Goal: Transaction & Acquisition: Purchase product/service

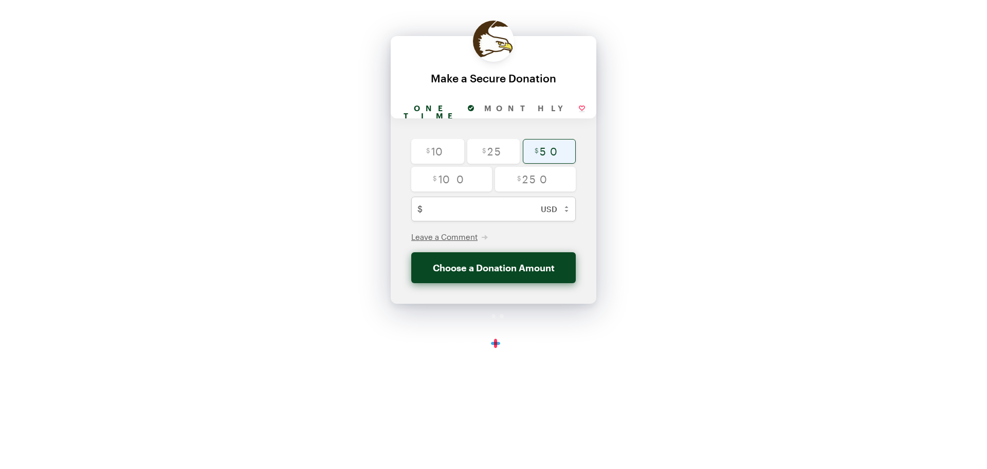
click at [559, 156] on input "radio" at bounding box center [549, 151] width 53 height 25
radio input "true"
type input "50"
checkbox input "false"
click at [430, 240] on span "Leave a Comment" at bounding box center [444, 236] width 66 height 9
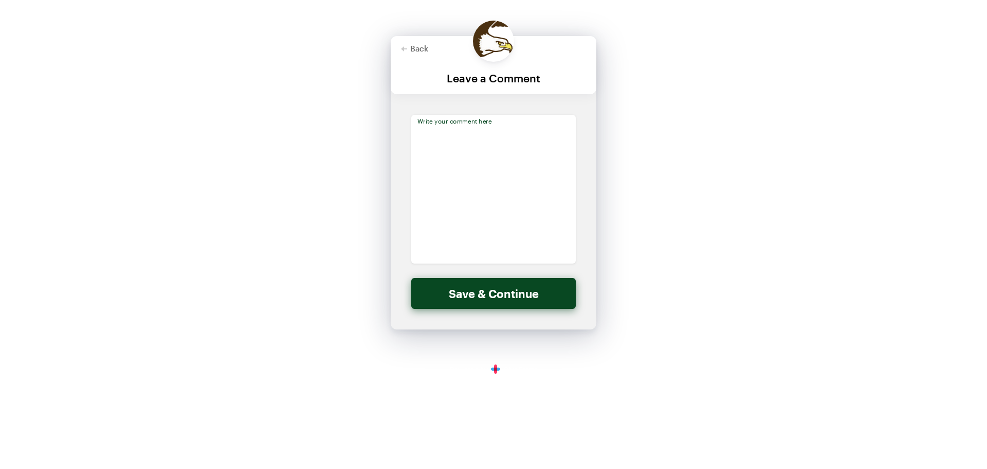
click at [435, 133] on textarea at bounding box center [493, 189] width 165 height 149
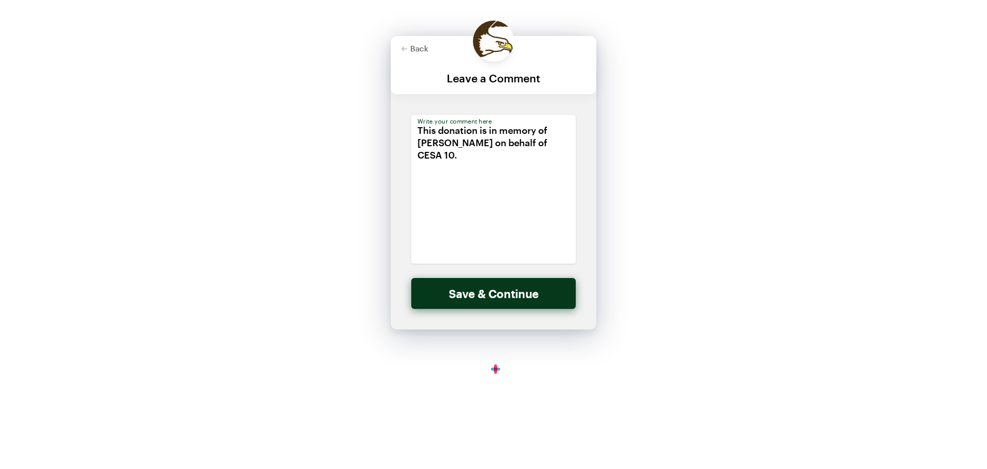
type textarea "This donation is in memory of [PERSON_NAME] on behalf of CESA 10."
click at [511, 290] on button "Save & Continue" at bounding box center [493, 293] width 165 height 31
checkbox input "false"
